Goal: Task Accomplishment & Management: Manage account settings

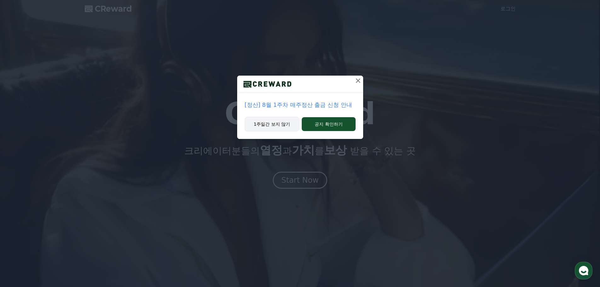
click at [282, 125] on button "1주일간 보지 않기" at bounding box center [272, 124] width 55 height 14
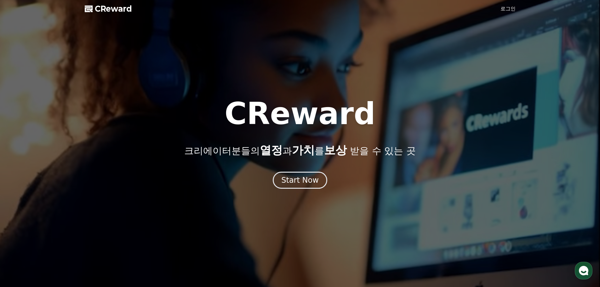
click at [512, 8] on link "로그인" at bounding box center [507, 9] width 15 height 8
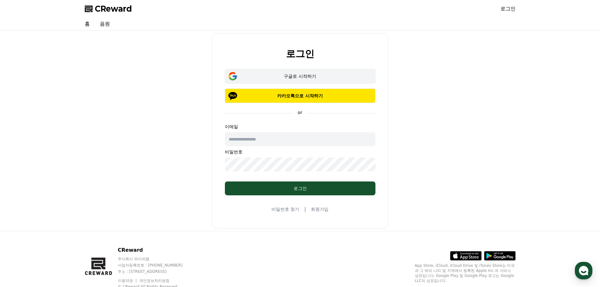
click at [316, 77] on div "구글로 시작하기" at bounding box center [300, 76] width 132 height 6
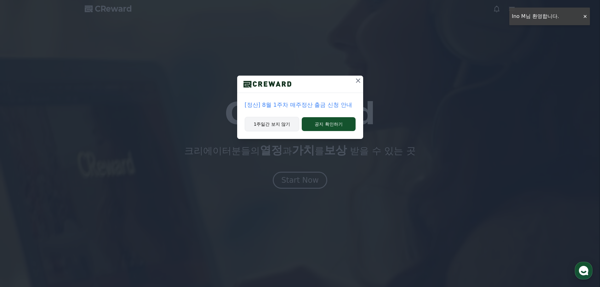
click at [282, 124] on button "1주일간 보지 않기" at bounding box center [272, 124] width 55 height 14
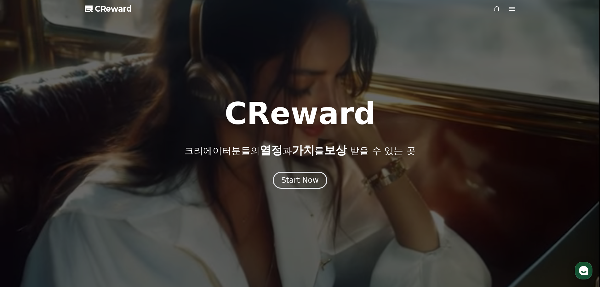
click at [506, 8] on div at bounding box center [504, 9] width 23 height 8
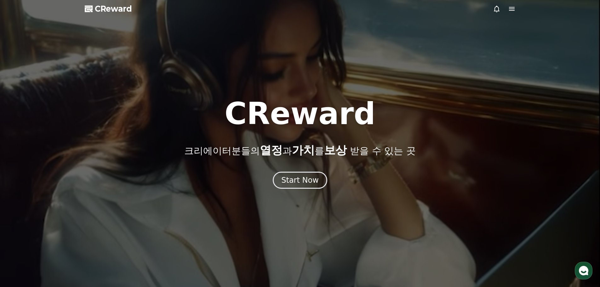
click at [508, 8] on icon at bounding box center [512, 9] width 8 height 8
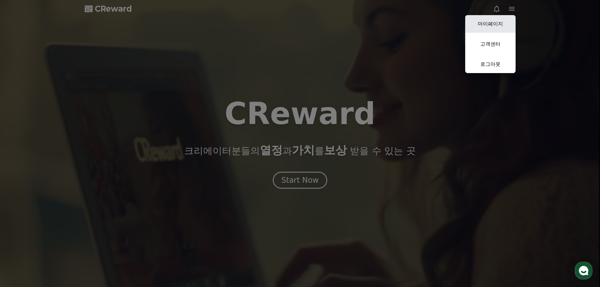
click at [498, 26] on link "마이페이지" at bounding box center [490, 24] width 50 height 18
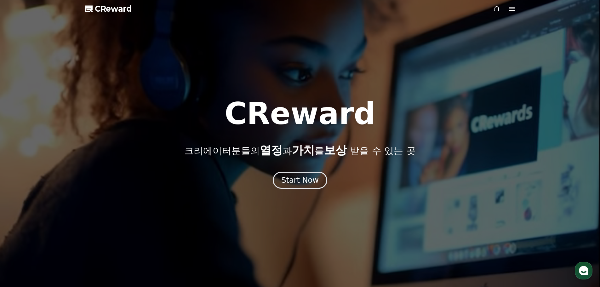
select select "**********"
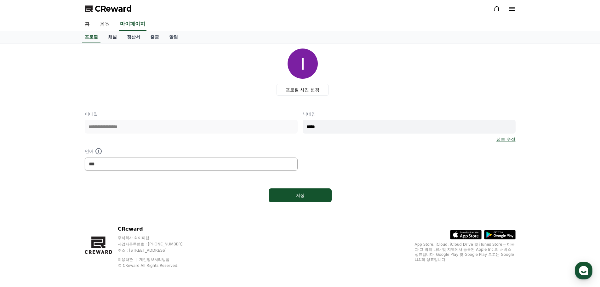
click at [114, 38] on link "채널" at bounding box center [112, 37] width 19 height 12
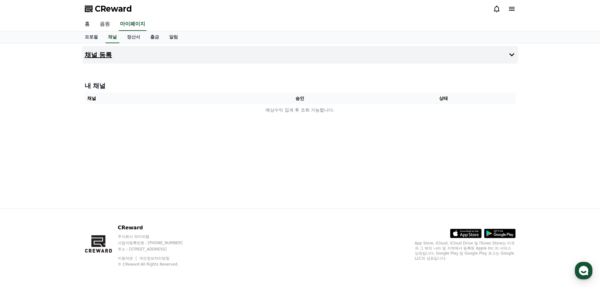
click at [461, 58] on button "채널 등록" at bounding box center [300, 55] width 436 height 18
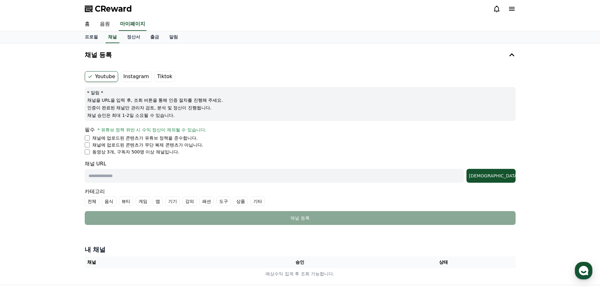
click at [137, 77] on label "Instagram" at bounding box center [136, 76] width 31 height 11
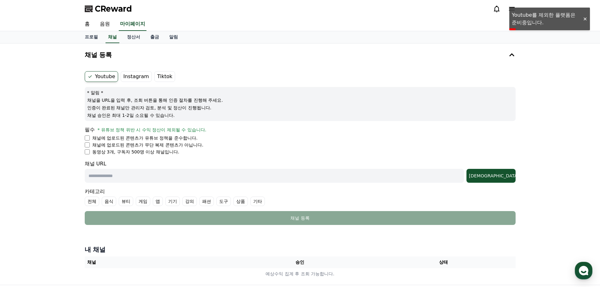
click at [582, 18] on div at bounding box center [584, 19] width 10 height 6
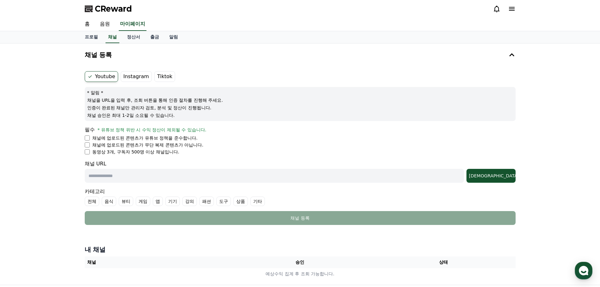
select select "**********"
